Goal: Information Seeking & Learning: Learn about a topic

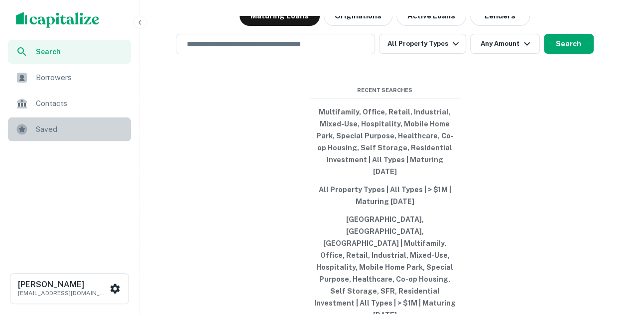
click at [65, 126] on span "Saved" at bounding box center [80, 130] width 89 height 12
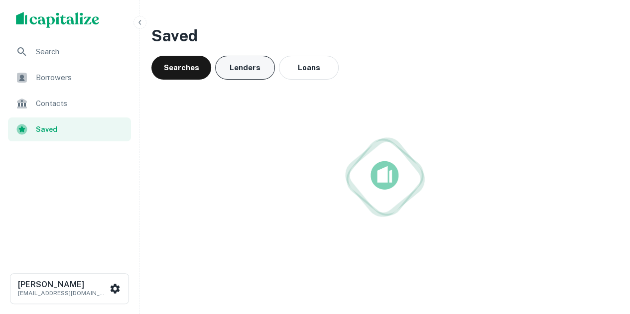
click at [253, 74] on button "Lenders" at bounding box center [245, 68] width 60 height 24
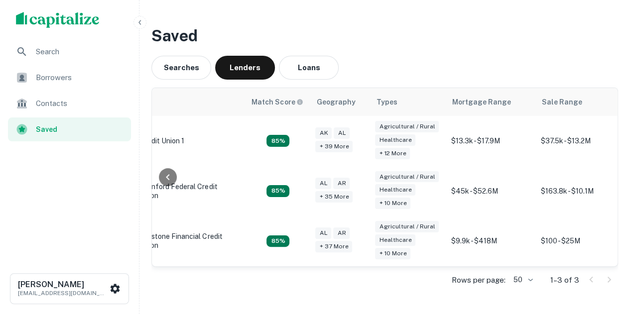
scroll to position [0, 149]
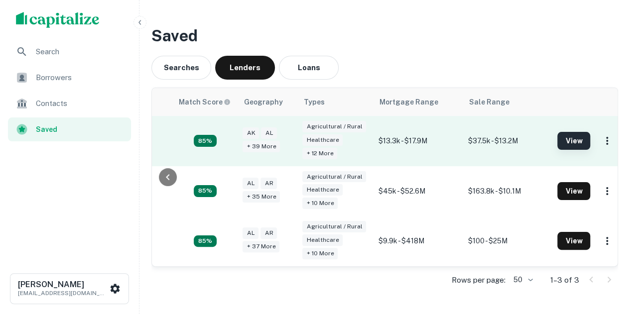
click at [567, 141] on button "View" at bounding box center [574, 141] width 33 height 18
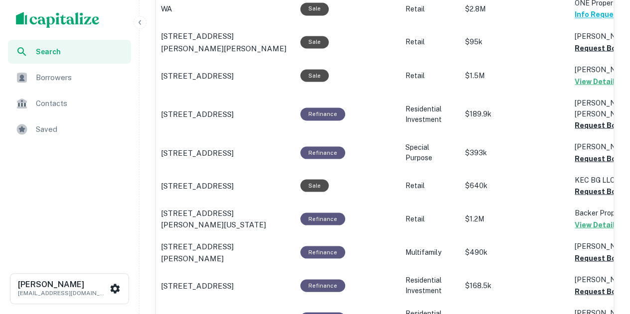
scroll to position [1096, 0]
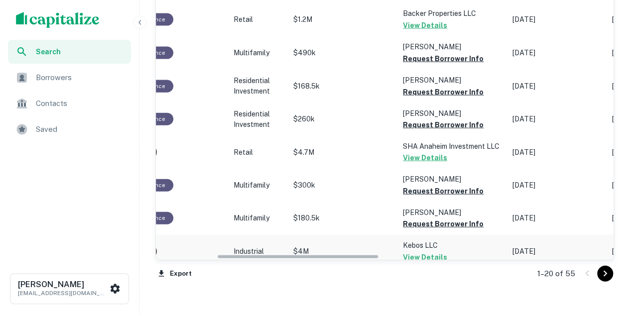
drag, startPoint x: 283, startPoint y: 257, endPoint x: 351, endPoint y: 246, distance: 69.1
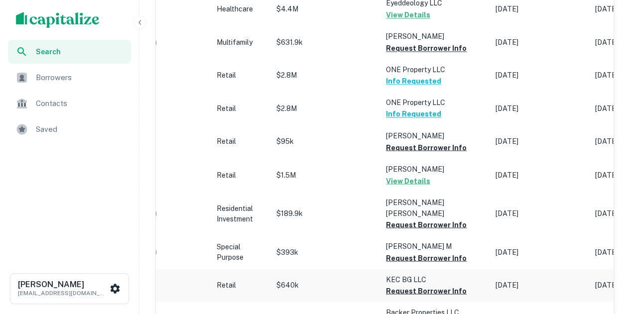
scroll to position [548, 0]
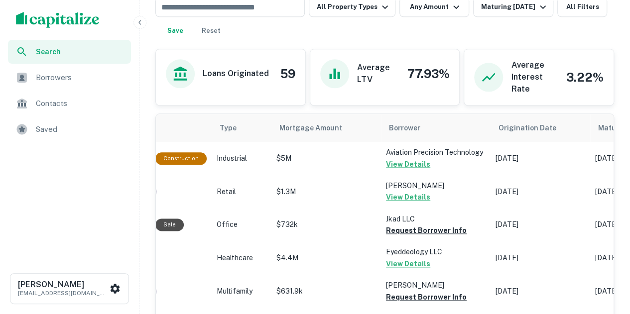
click at [92, 82] on span "Borrowers" at bounding box center [80, 78] width 89 height 12
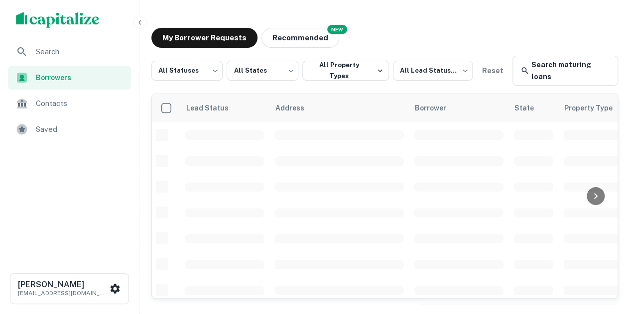
click at [72, 112] on div "Contacts" at bounding box center [69, 104] width 123 height 24
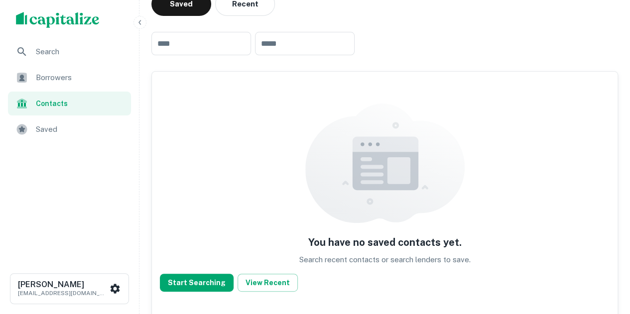
scroll to position [50, 0]
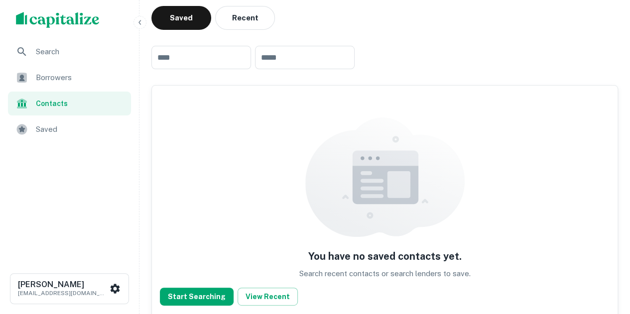
click at [111, 122] on div "Saved" at bounding box center [69, 130] width 123 height 24
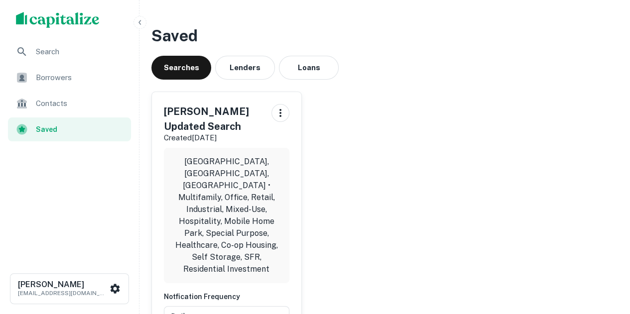
click at [261, 201] on p "Chicago, IL, USA • Multifamily, Office, Retail, Industrial, Mixed-Use, Hospital…" at bounding box center [227, 216] width 110 height 120
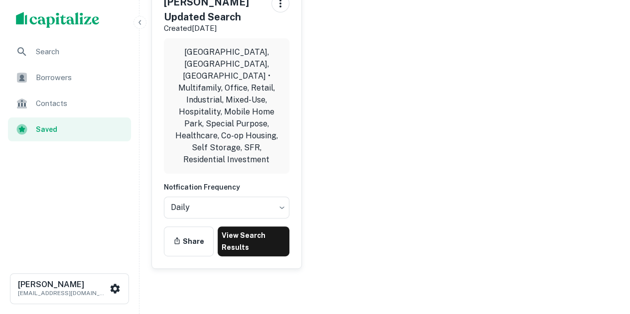
scroll to position [111, 0]
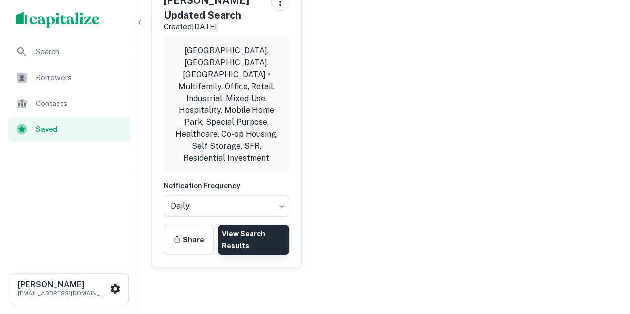
click at [273, 225] on link "View Search Results" at bounding box center [254, 240] width 72 height 30
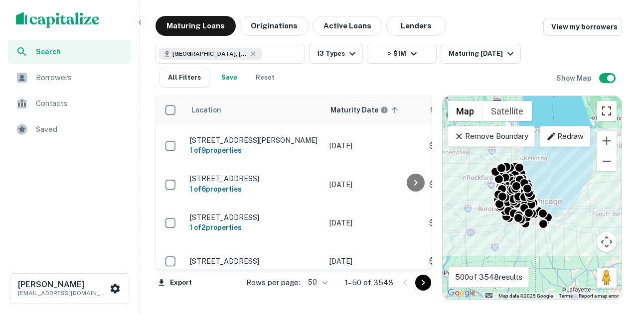
click at [605, 120] on button "Toggle fullscreen view" at bounding box center [606, 111] width 20 height 20
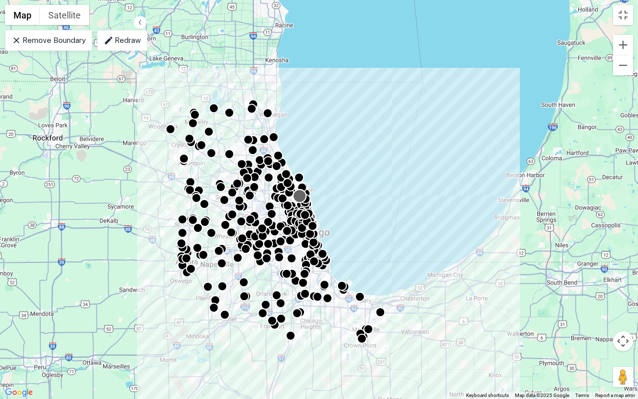
drag, startPoint x: 268, startPoint y: 168, endPoint x: 295, endPoint y: 192, distance: 36.4
click at [295, 192] on div at bounding box center [299, 195] width 13 height 13
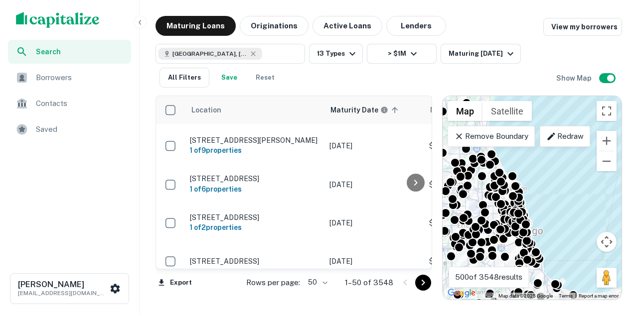
click at [118, 127] on span "Saved" at bounding box center [80, 130] width 89 height 12
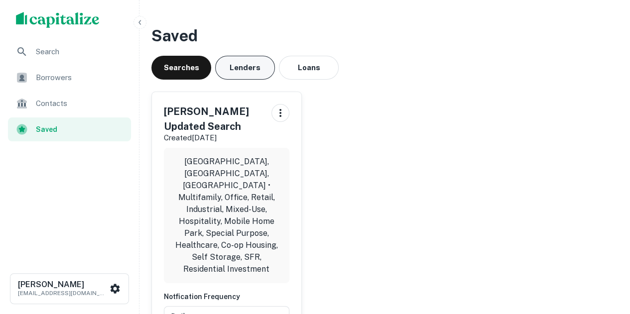
click at [262, 72] on button "Lenders" at bounding box center [245, 68] width 60 height 24
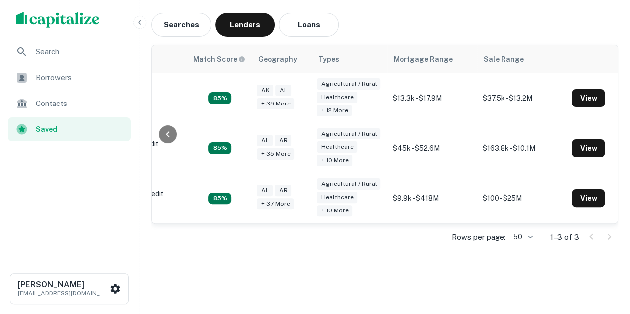
scroll to position [0, 149]
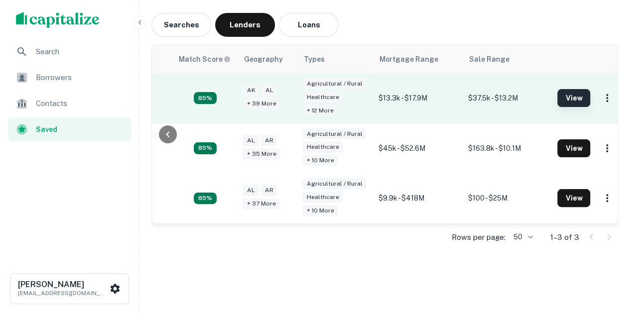
click at [564, 89] on button "View" at bounding box center [574, 98] width 33 height 18
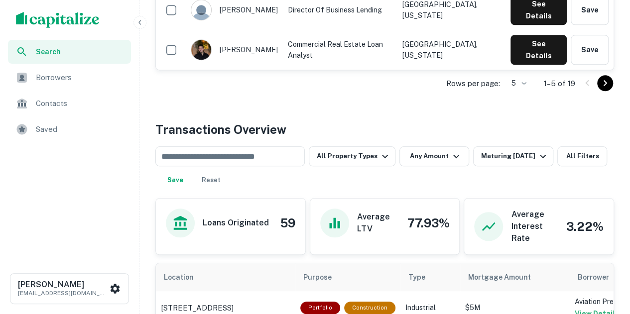
scroll to position [498, 0]
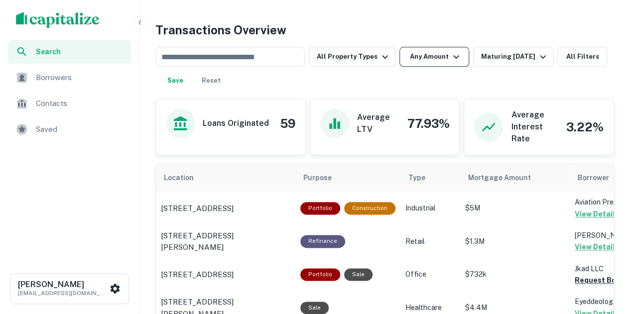
click at [417, 56] on button "Any Amount" at bounding box center [435, 57] width 70 height 20
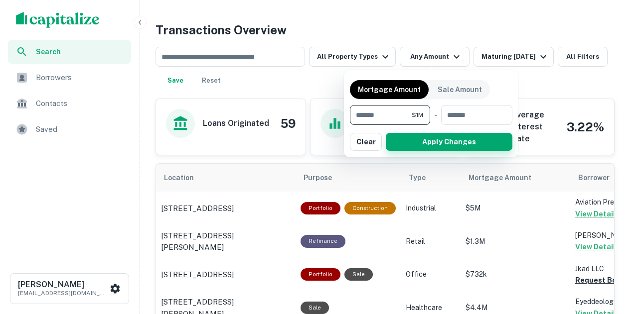
type input "*******"
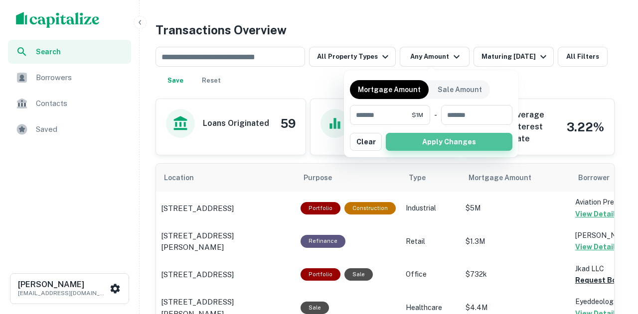
click at [435, 136] on button "Apply Changes" at bounding box center [449, 142] width 127 height 18
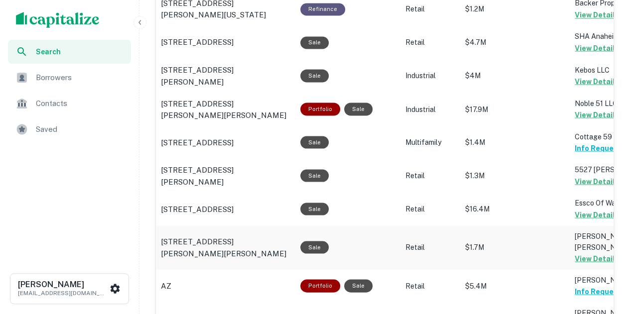
scroll to position [1032, 0]
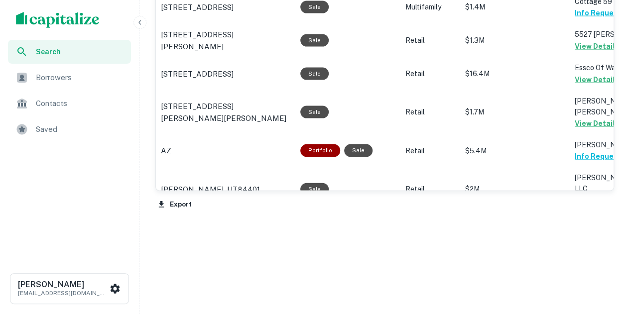
drag, startPoint x: 336, startPoint y: 283, endPoint x: 342, endPoint y: 292, distance: 10.4
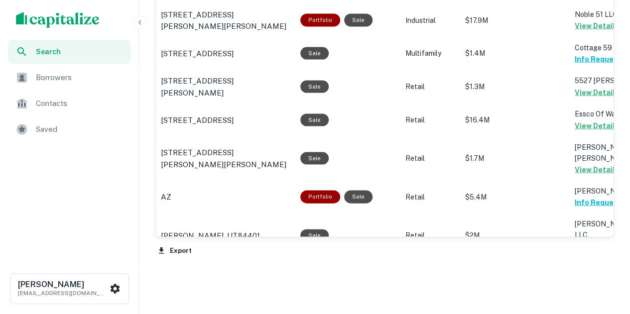
scroll to position [932, 0]
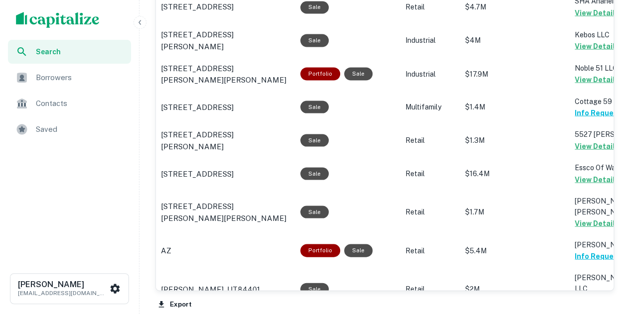
click at [360, 309] on div "Export" at bounding box center [384, 301] width 459 height 21
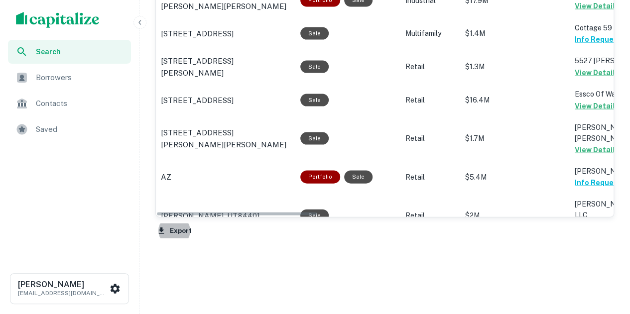
scroll to position [1032, 0]
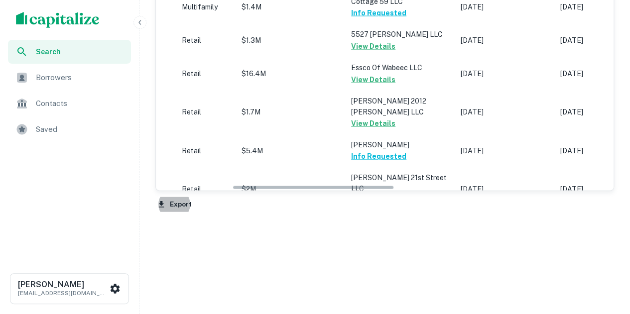
drag, startPoint x: 283, startPoint y: 186, endPoint x: 363, endPoint y: 194, distance: 80.6
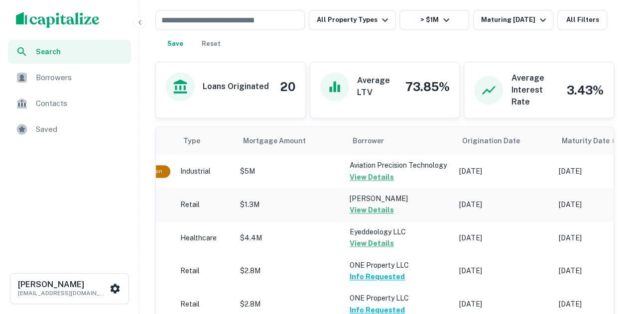
scroll to position [584, 0]
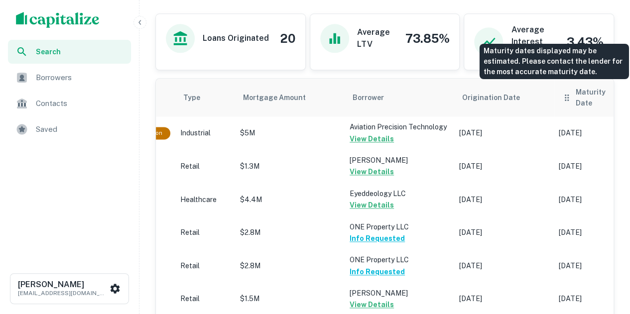
click at [583, 92] on h6 "Maturity Date" at bounding box center [599, 98] width 47 height 22
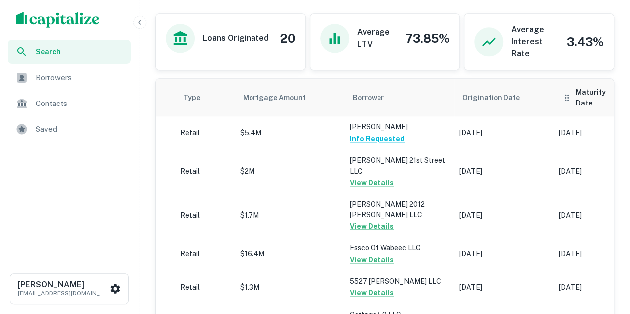
click at [569, 96] on div "Maturity Date sorted ascending" at bounding box center [604, 98] width 84 height 22
click at [593, 95] on h6 "Maturity Date" at bounding box center [599, 98] width 47 height 22
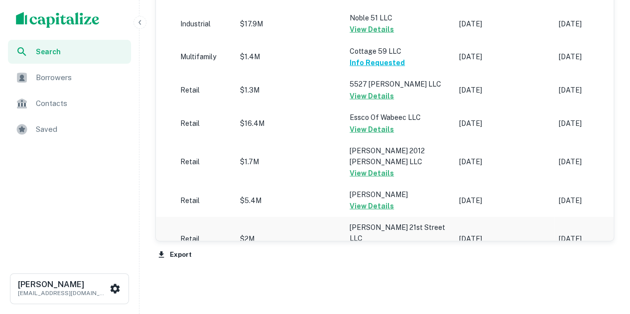
scroll to position [1032, 0]
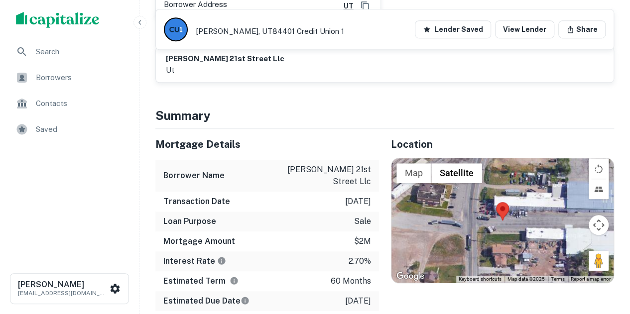
scroll to position [349, 0]
